Goal: Check status: Check status

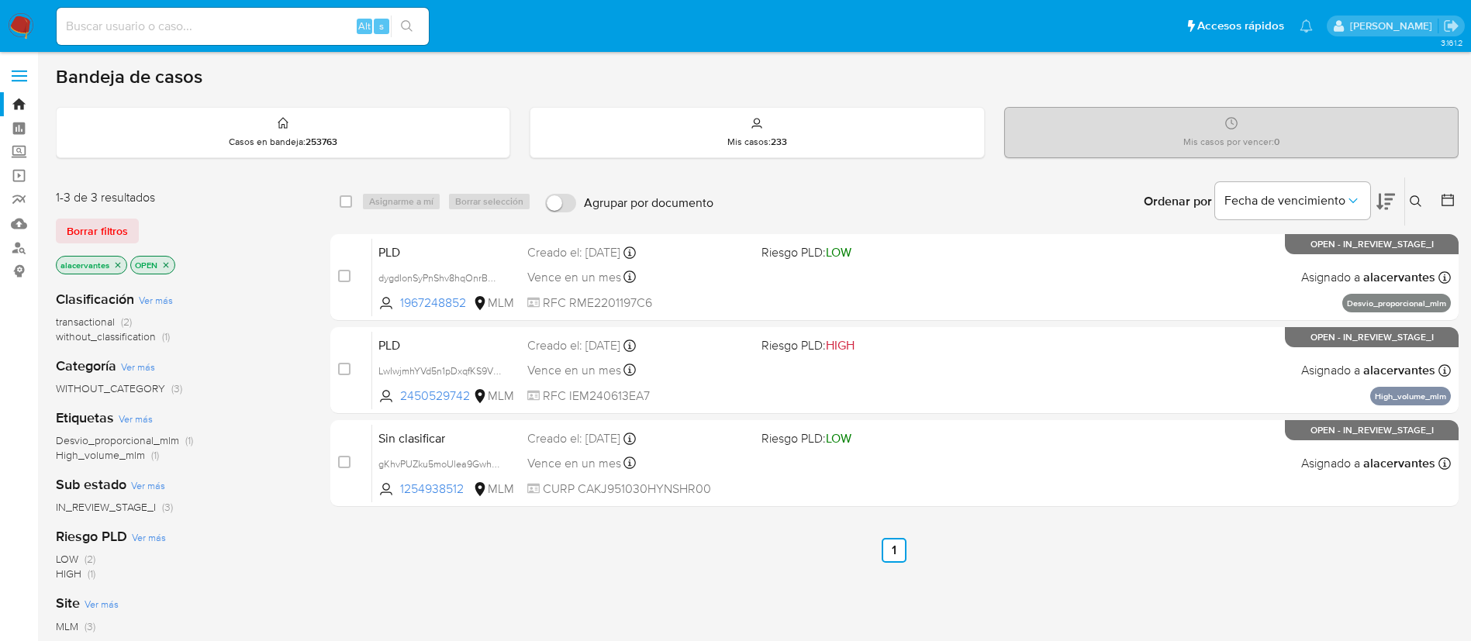
click at [206, 19] on input at bounding box center [243, 26] width 372 height 20
paste input "1967248852"
type input "1967248852"
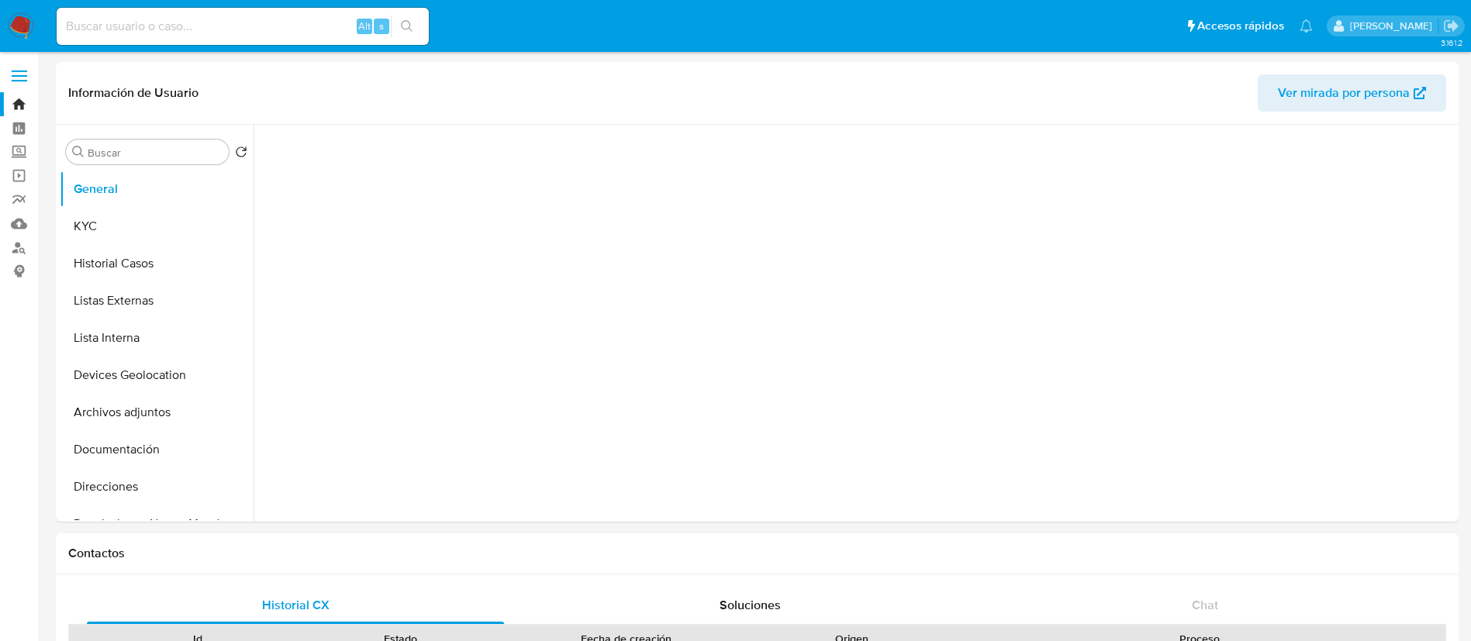
select select "10"
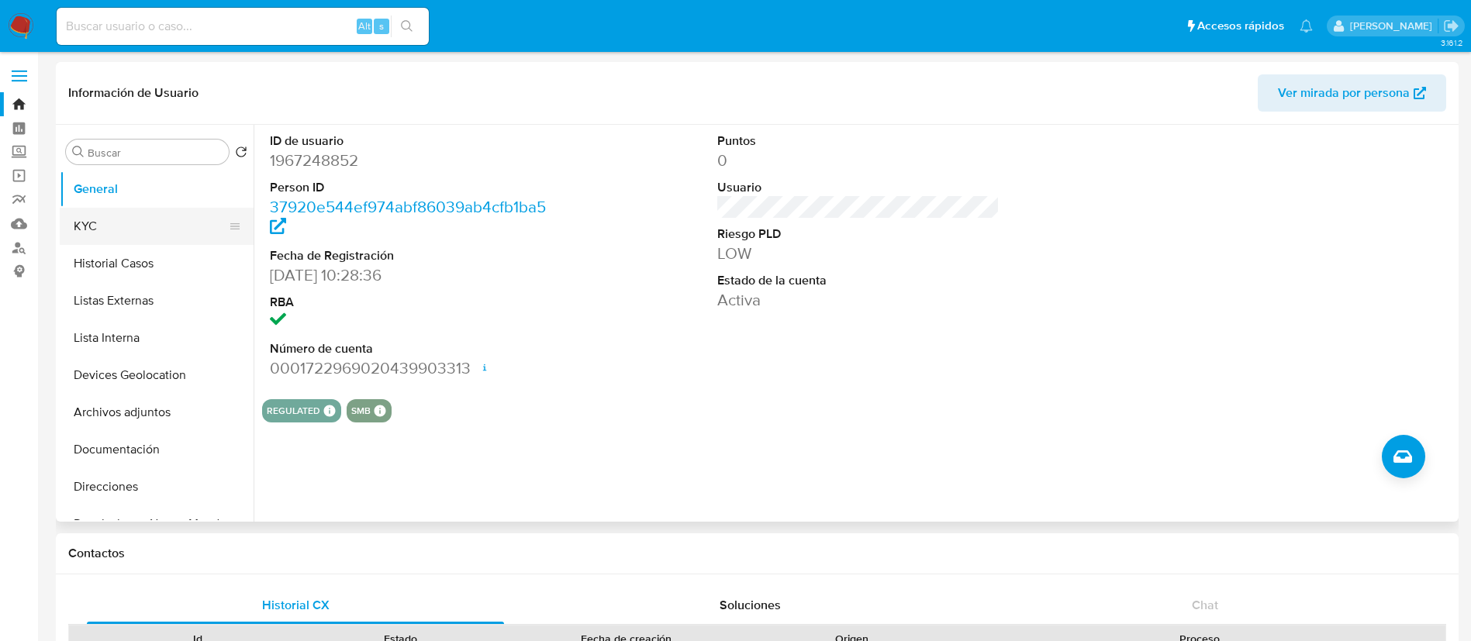
click at [162, 233] on button "KYC" at bounding box center [151, 226] width 182 height 37
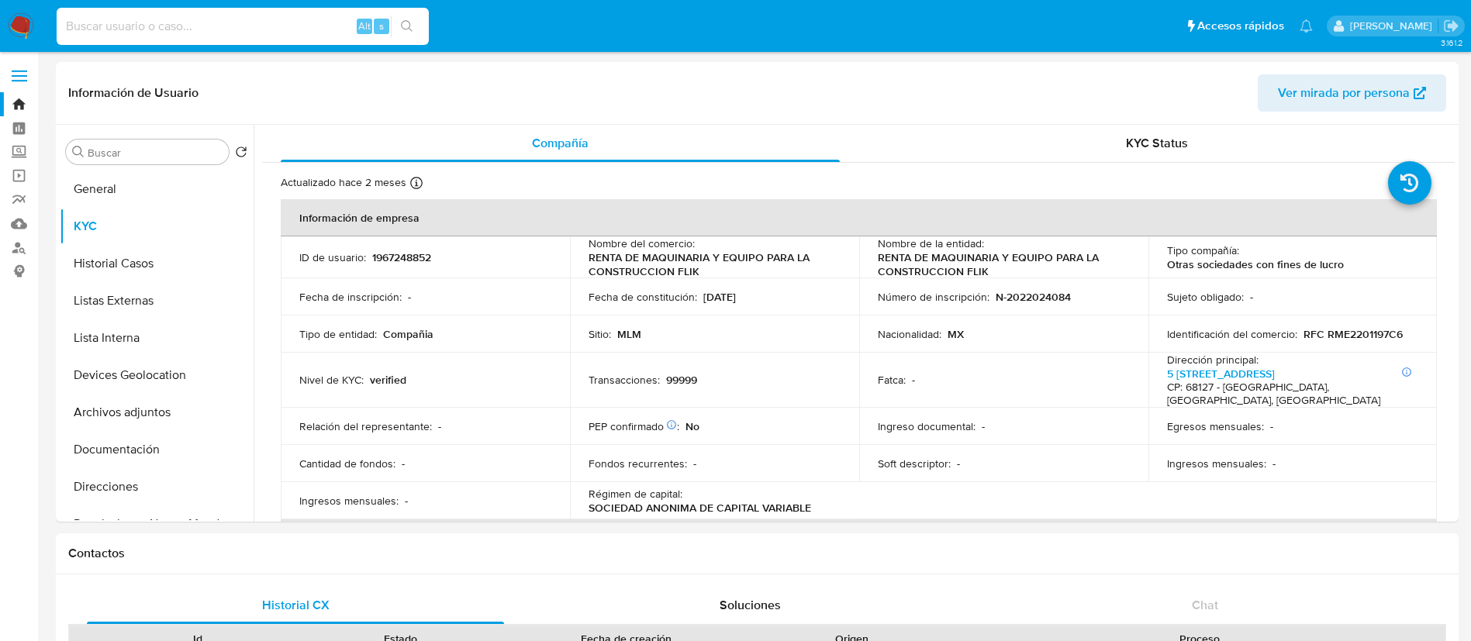
click at [263, 21] on input at bounding box center [243, 26] width 372 height 20
paste input "1492995962"
type input "1492995962"
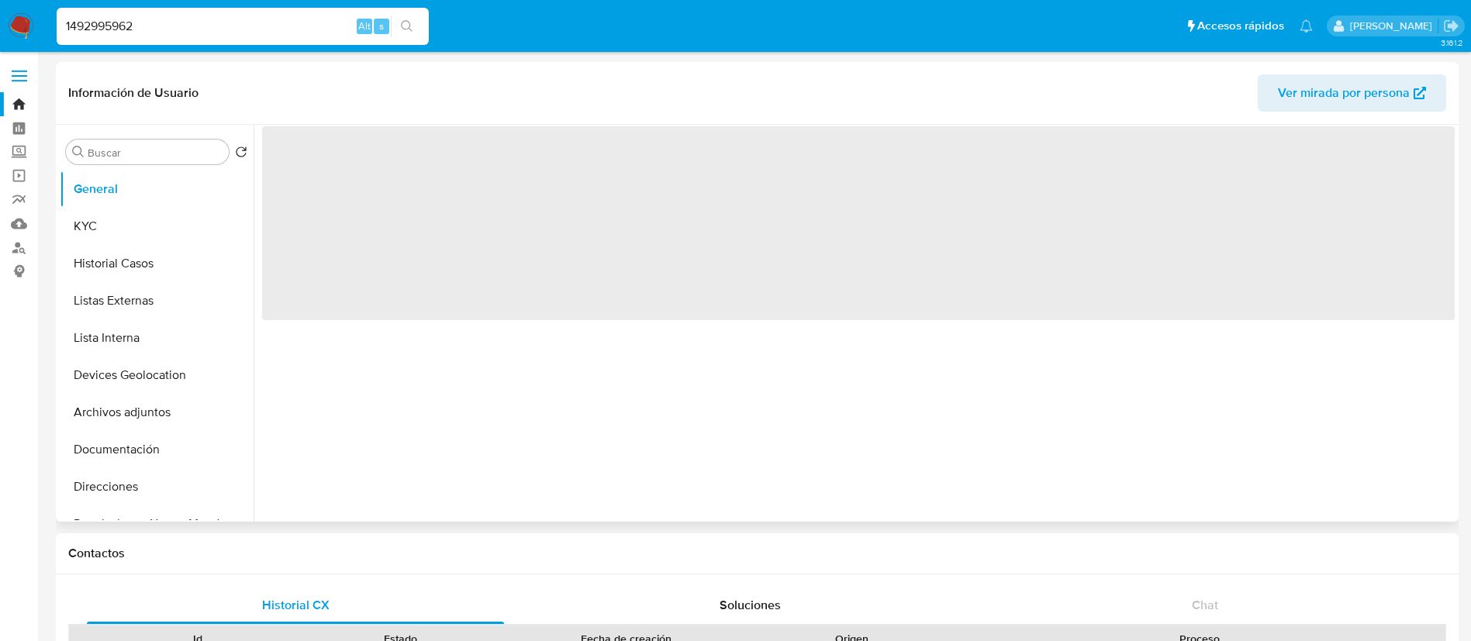
select select "10"
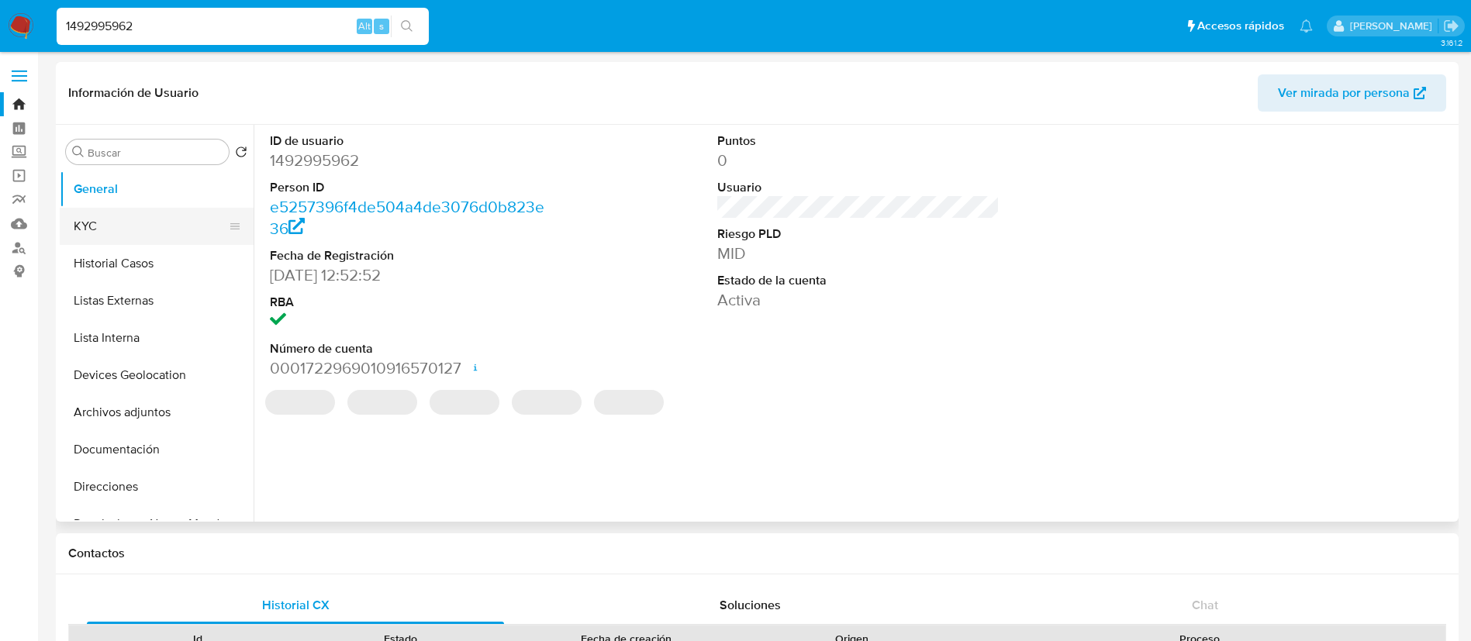
click at [161, 223] on button "KYC" at bounding box center [151, 226] width 182 height 37
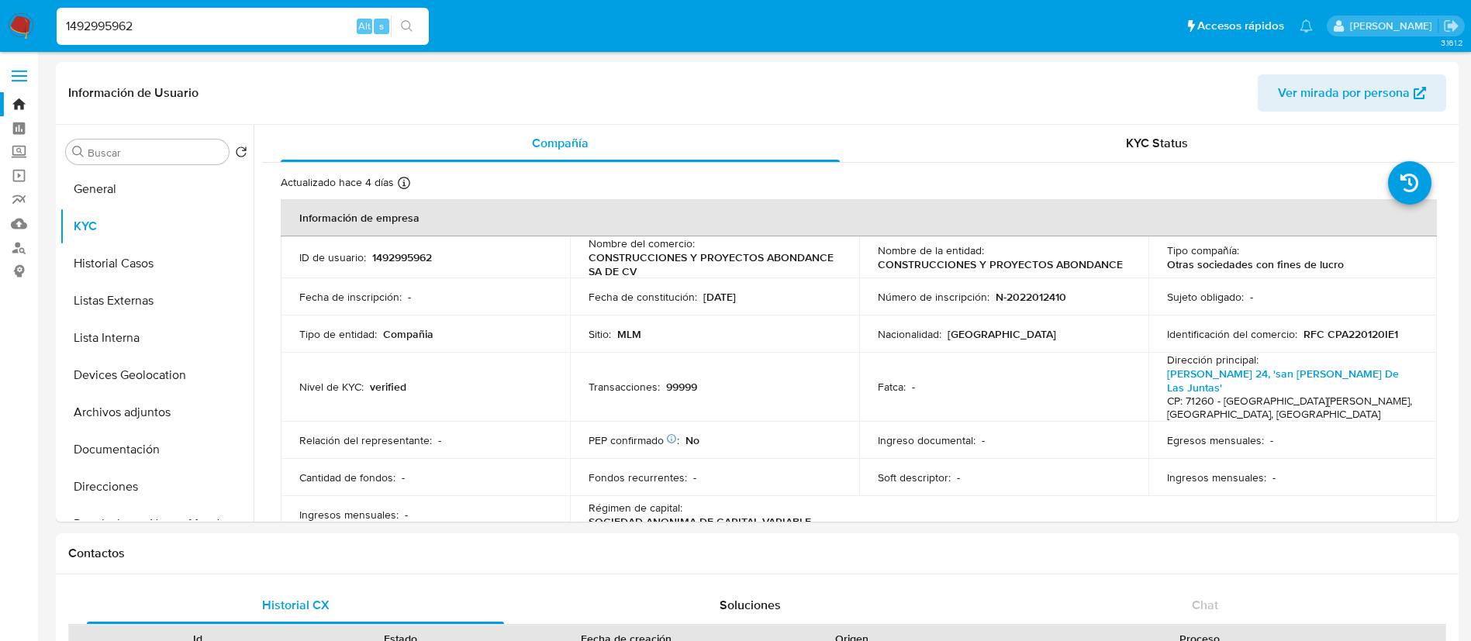
click at [414, 254] on p "1492995962" at bounding box center [402, 258] width 60 height 14
click at [182, 31] on input "1492995962" at bounding box center [243, 26] width 372 height 20
click at [182, 29] on input "1492995962" at bounding box center [243, 26] width 372 height 20
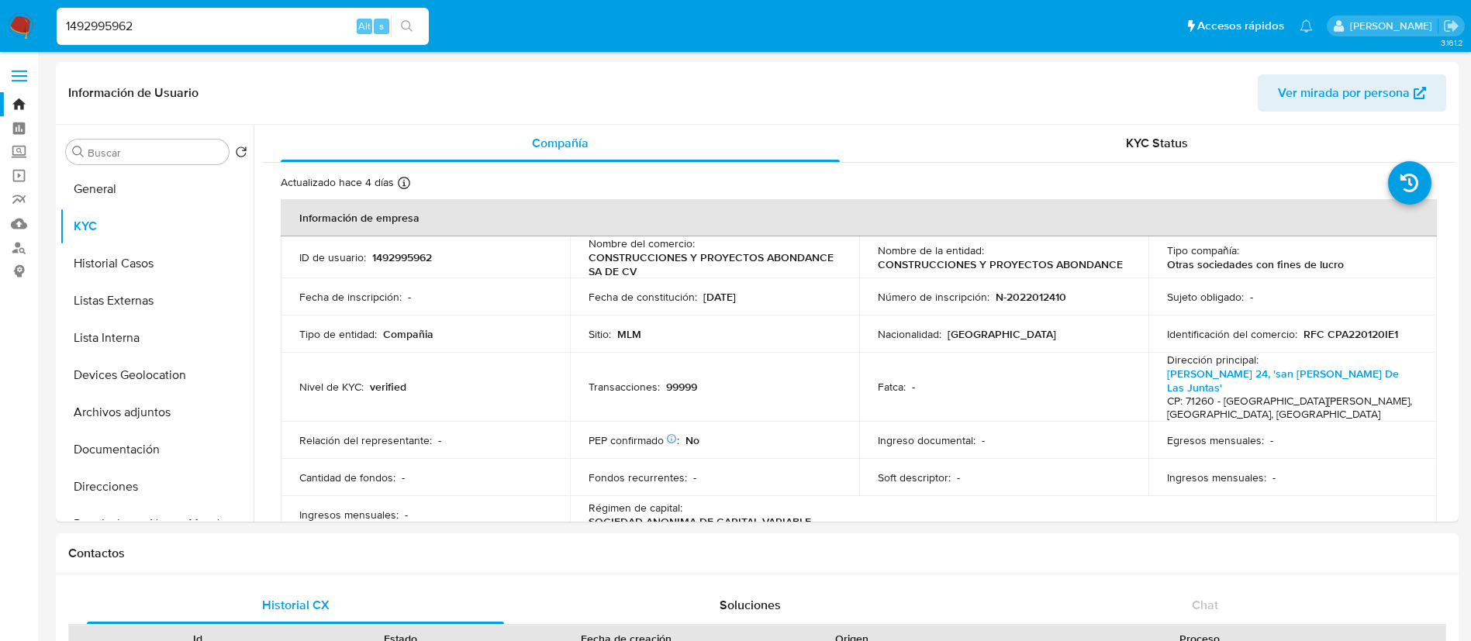
paste input "967248852"
type input "1967248852"
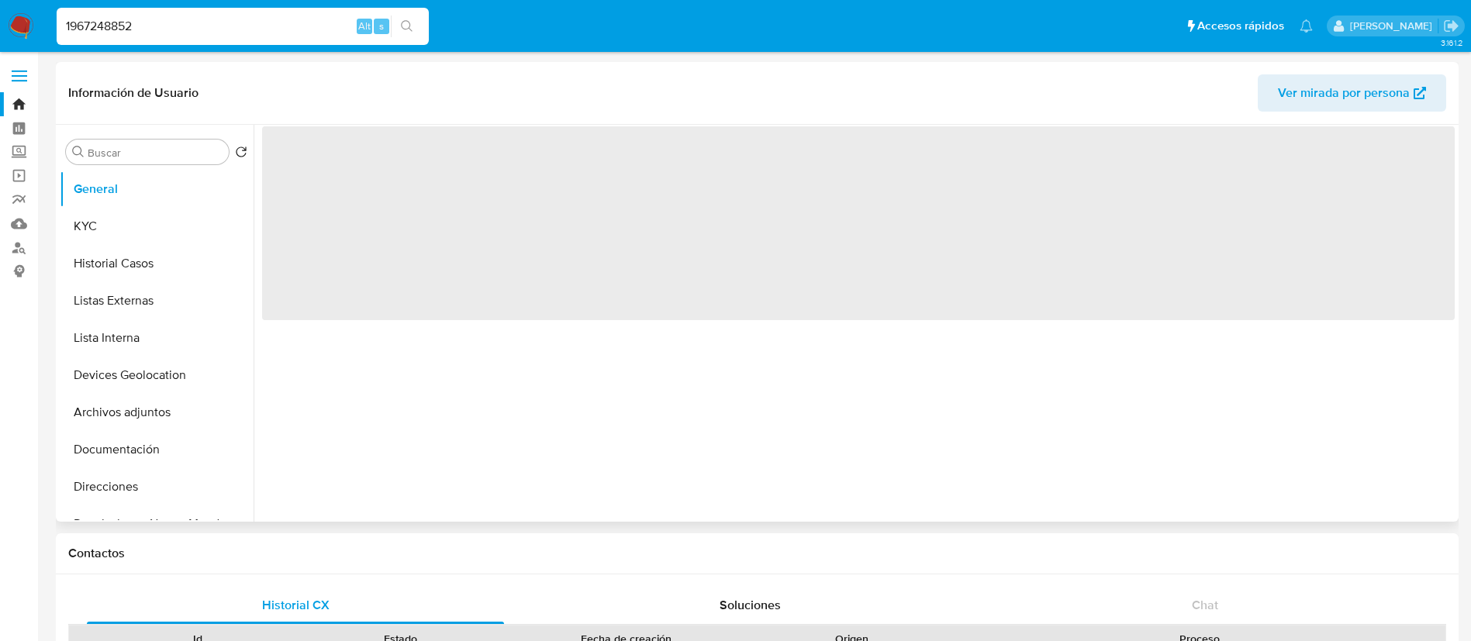
select select "10"
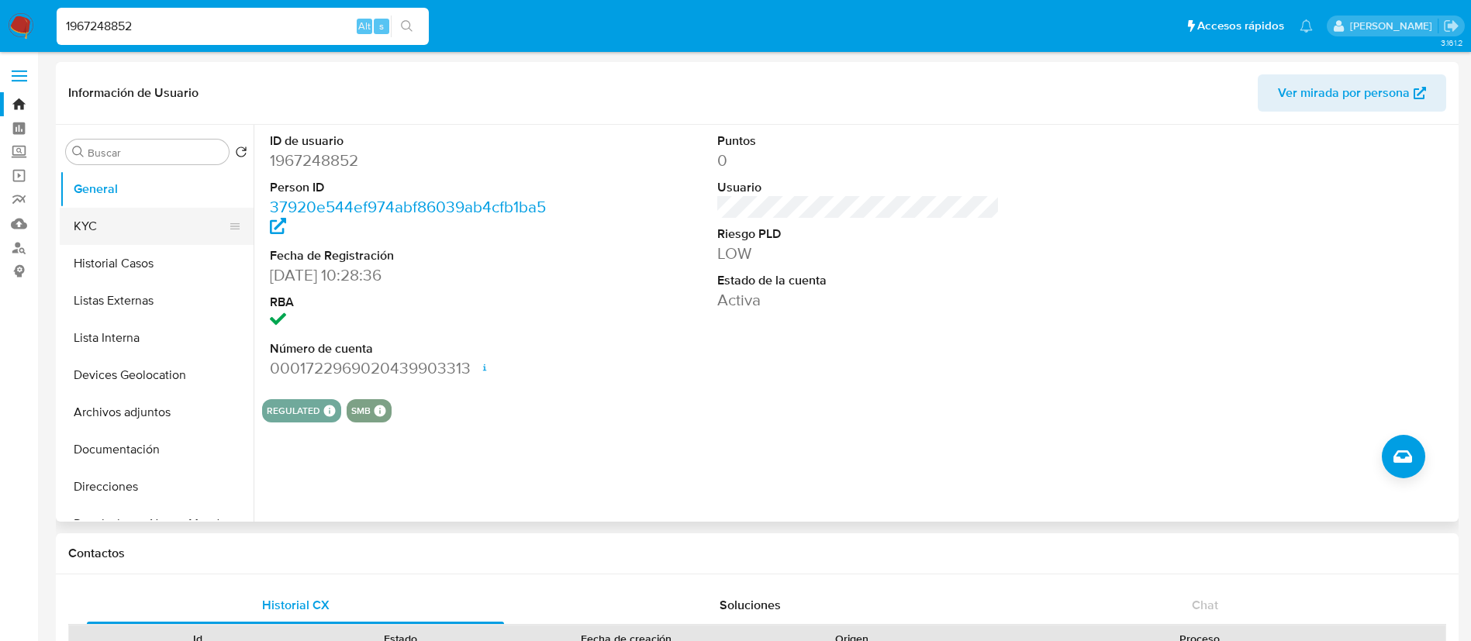
click at [131, 218] on button "KYC" at bounding box center [151, 226] width 182 height 37
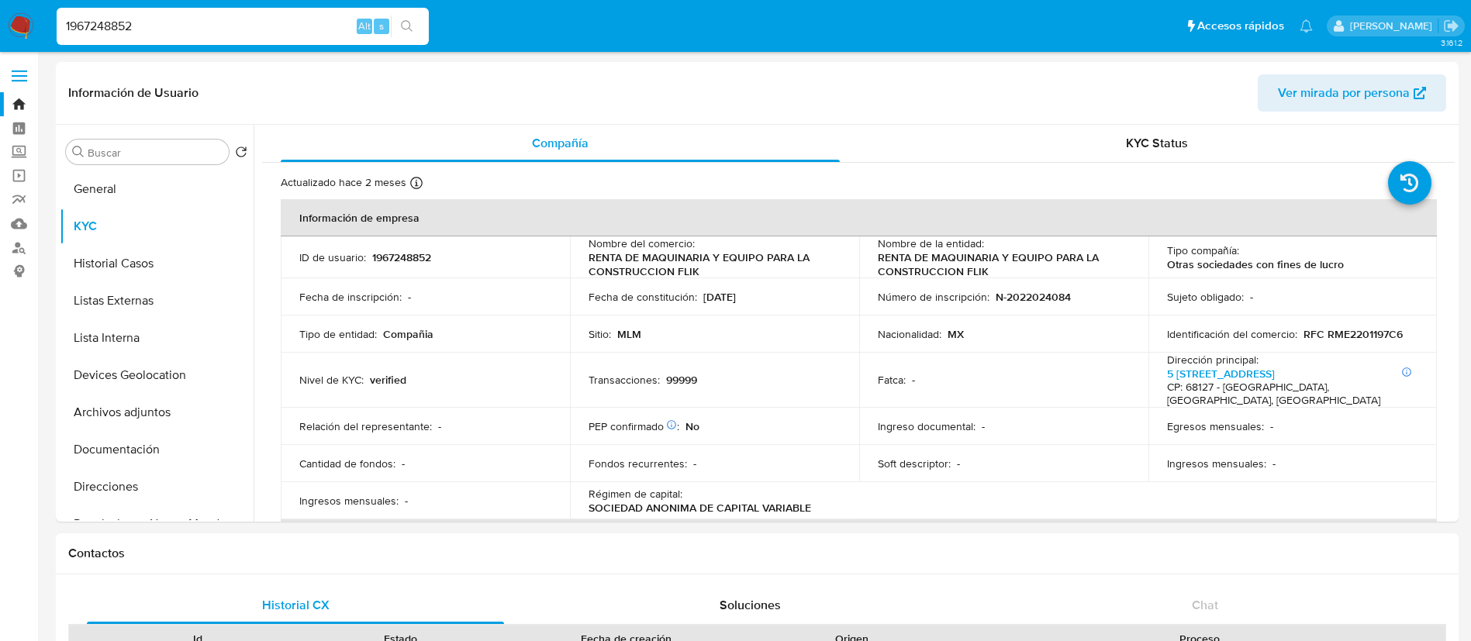
click at [201, 20] on input "1967248852" at bounding box center [243, 26] width 372 height 20
paste input "2120398529"
type input "2120398529"
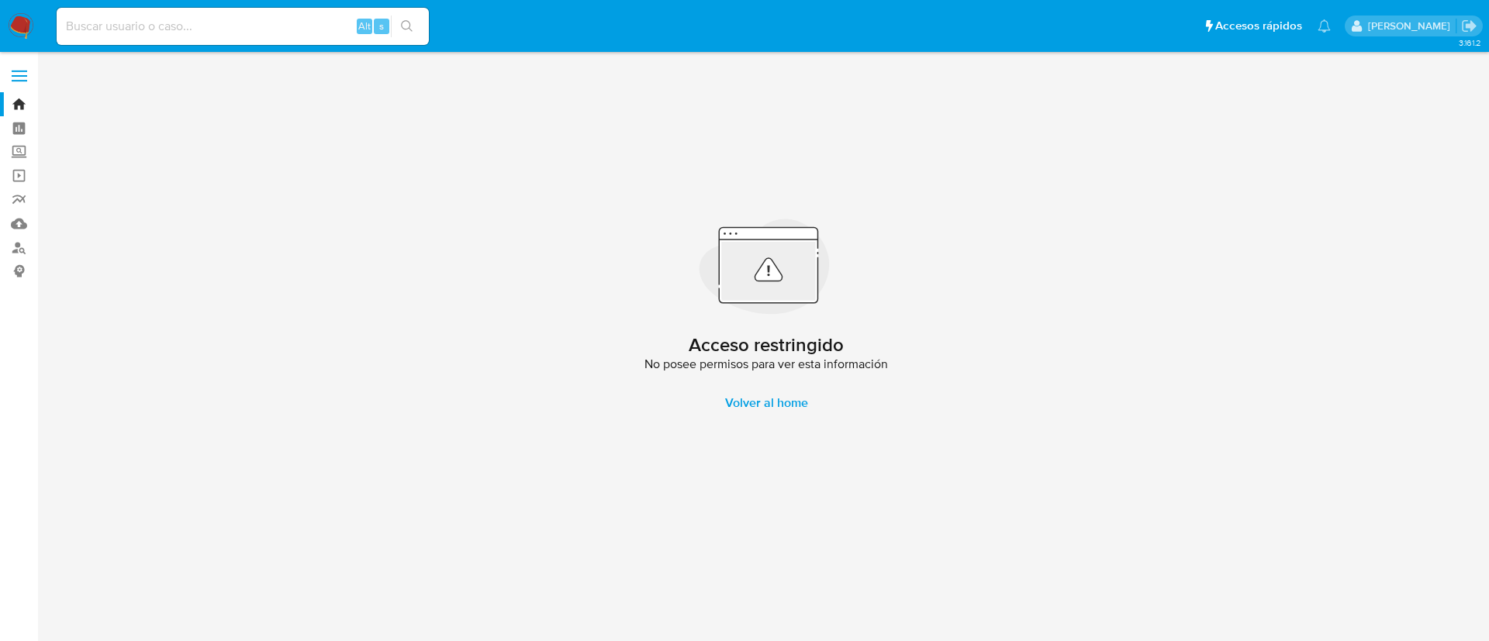
click at [207, 26] on input at bounding box center [243, 26] width 372 height 20
paste input "2120398529"
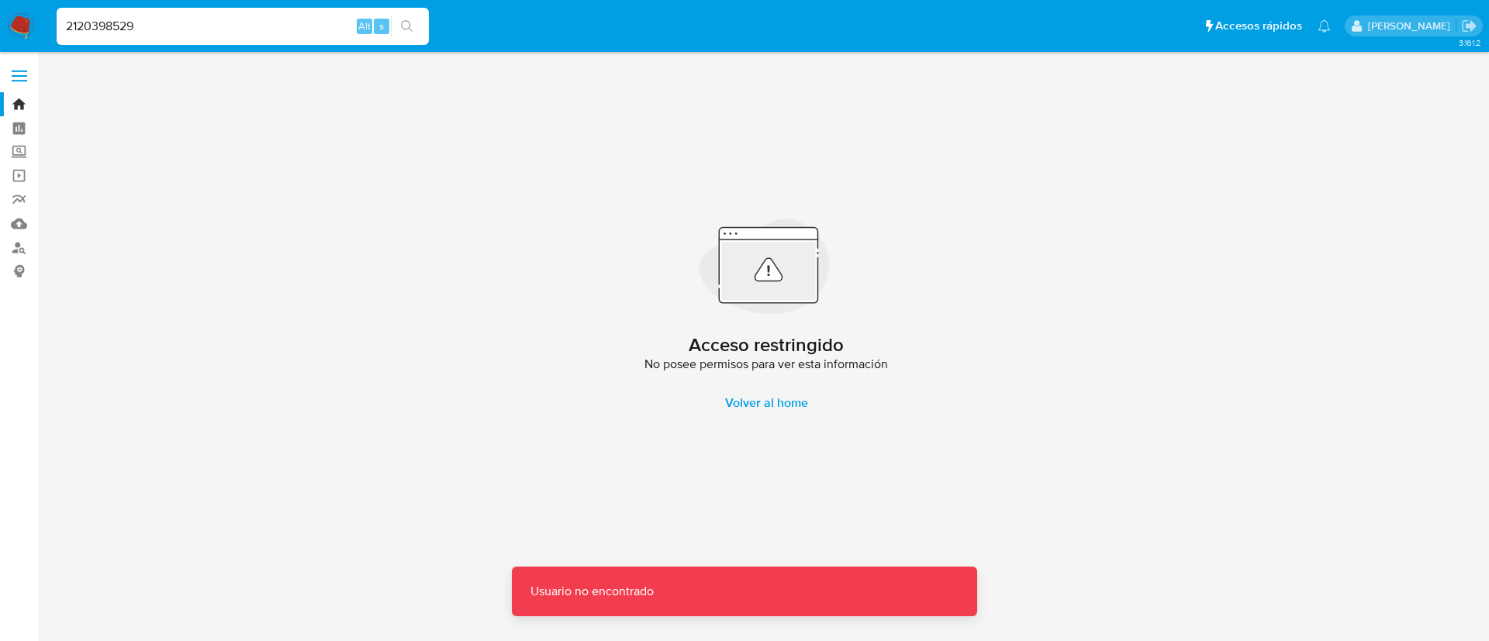
click at [192, 33] on input "2120398529" at bounding box center [243, 26] width 372 height 20
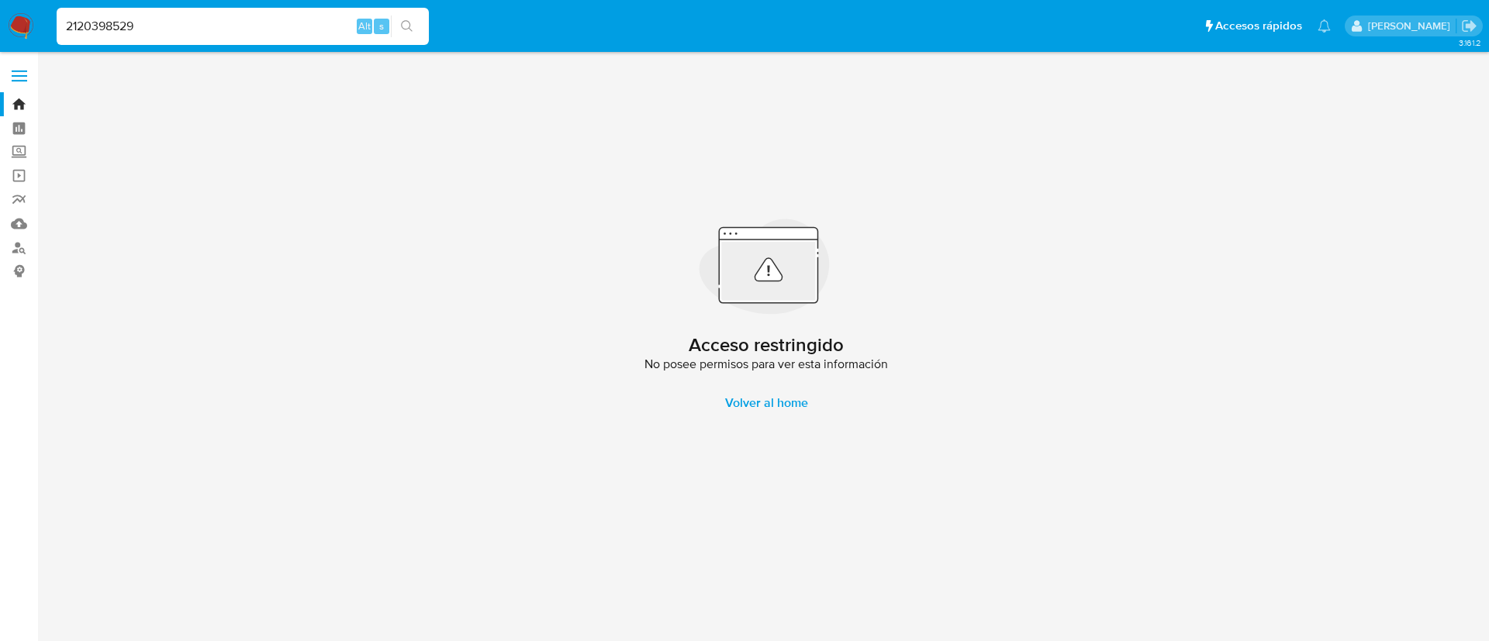
type input "2120398529"
click at [22, 10] on nav "Pausado Ver notificaciones 2120398529 Alt s Accesos rápidos Presiona las siguie…" at bounding box center [744, 26] width 1489 height 52
click at [23, 26] on img at bounding box center [21, 26] width 26 height 26
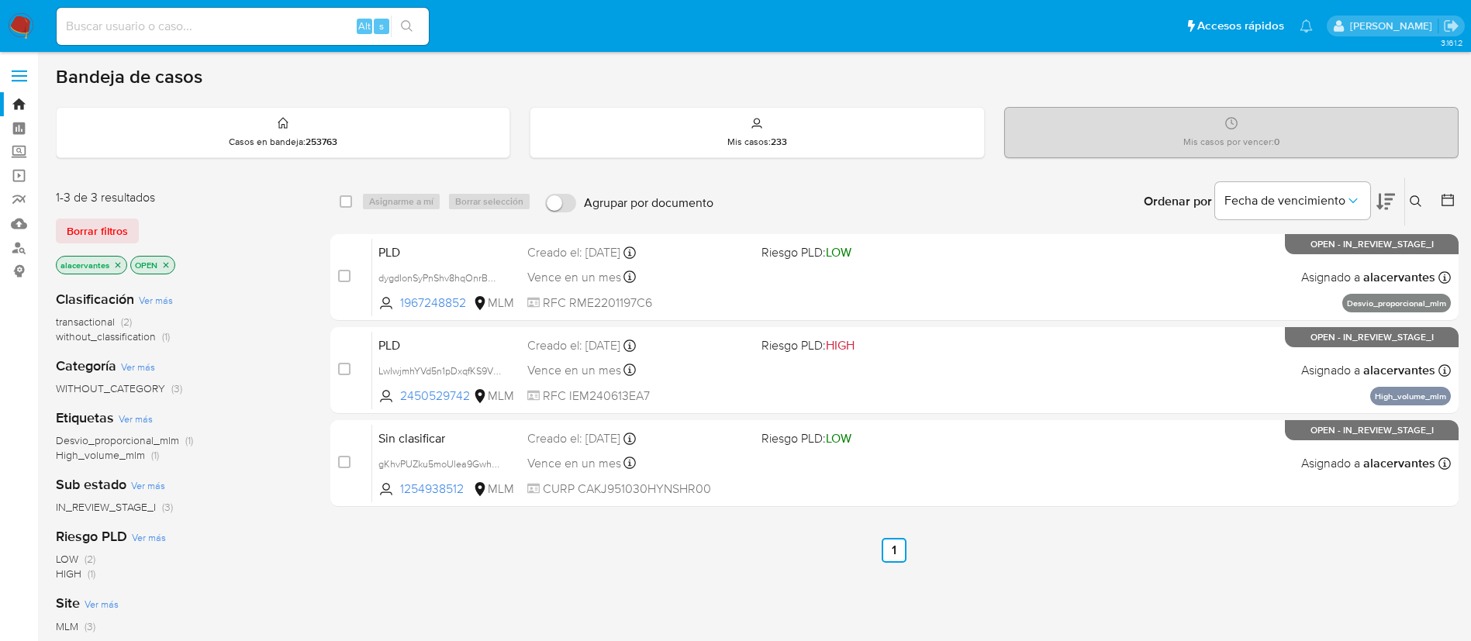
click at [247, 28] on input at bounding box center [243, 26] width 372 height 20
paste input "2120398549"
type input "2120398549"
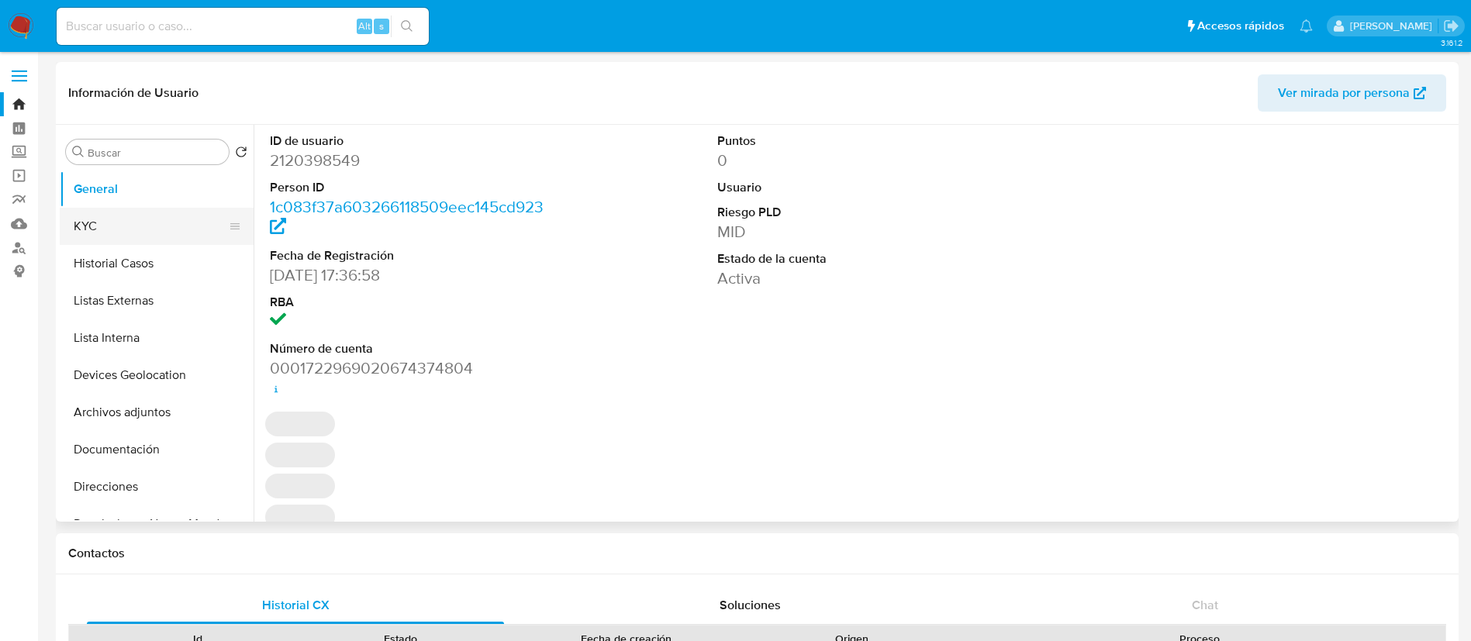
select select "10"
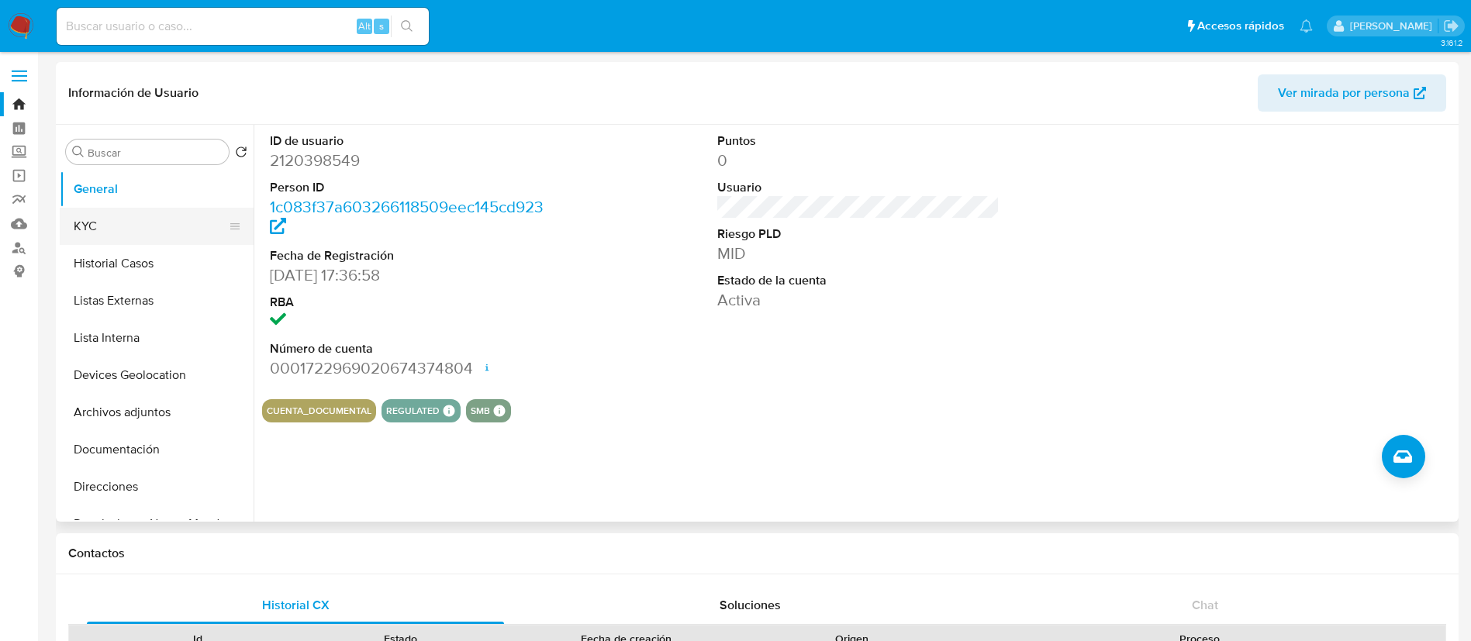
click at [160, 222] on button "KYC" at bounding box center [151, 226] width 182 height 37
